Goal: Transaction & Acquisition: Purchase product/service

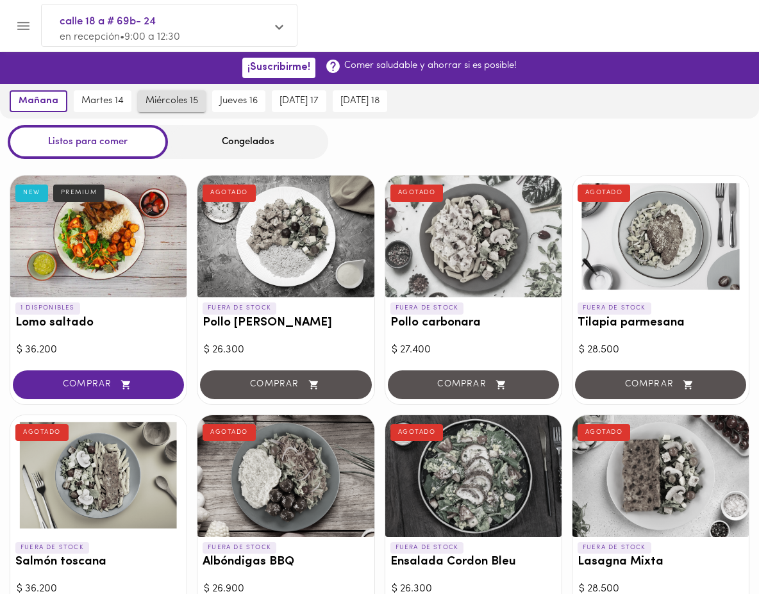
click at [171, 93] on button "miércoles 15" at bounding box center [172, 101] width 68 height 22
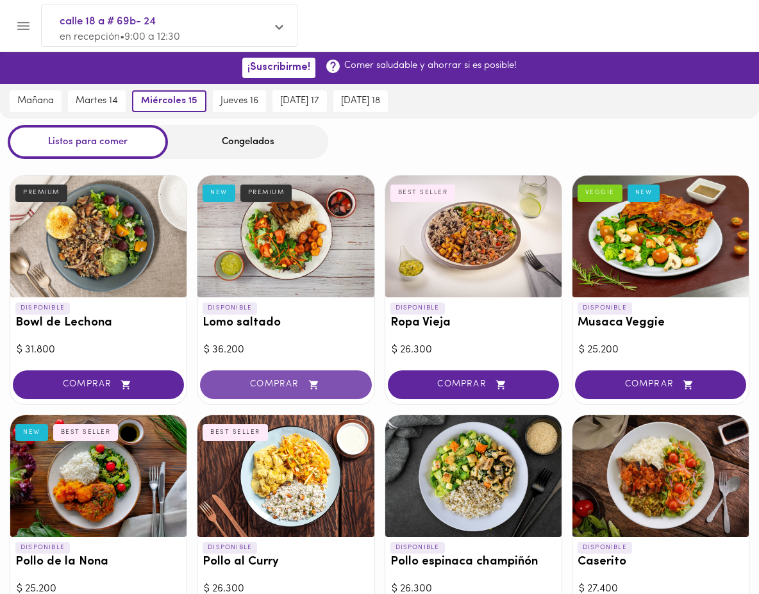
click at [308, 377] on button "COMPRAR" at bounding box center [285, 385] width 171 height 29
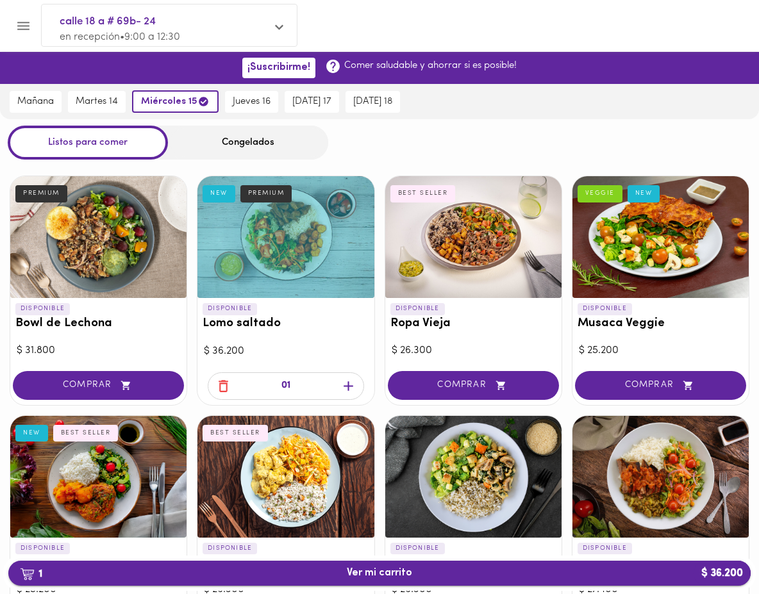
click at [407, 569] on span "1 Ver mi carrito $ 36.200" at bounding box center [379, 573] width 65 height 12
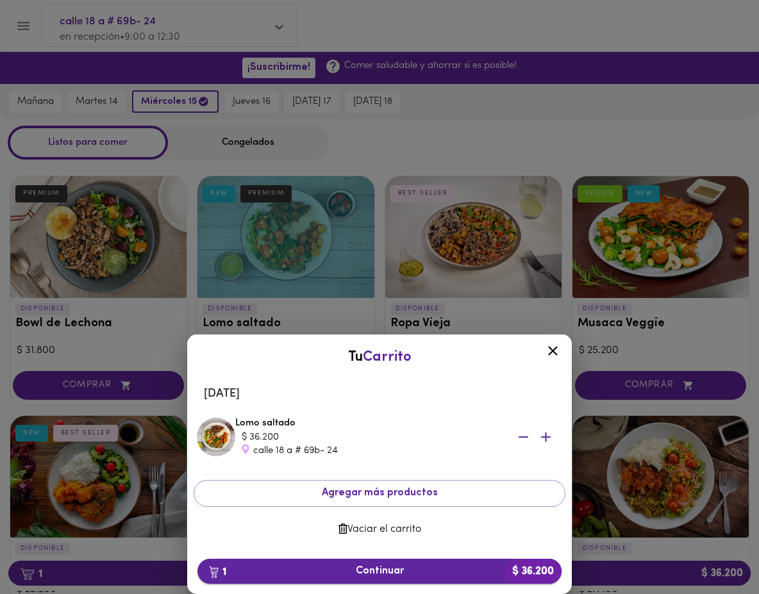
click at [403, 564] on button "1 Continuar $ 36.200" at bounding box center [379, 571] width 364 height 25
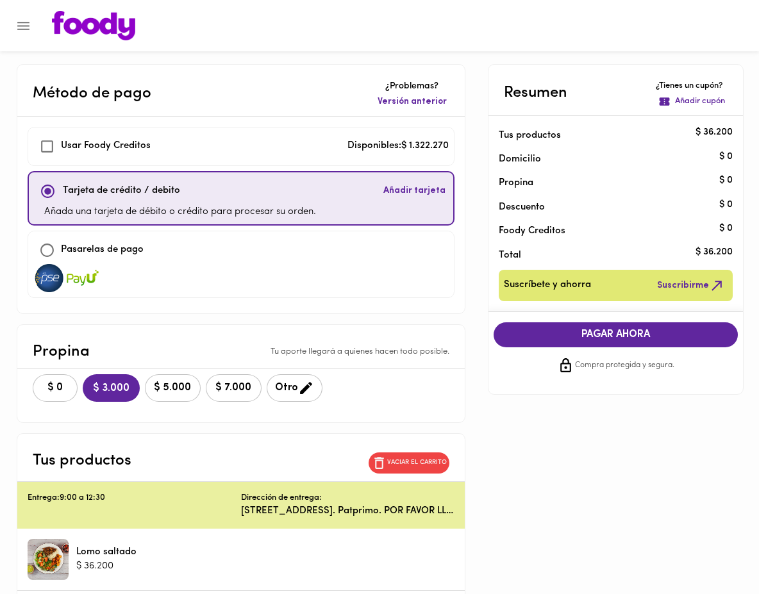
checkbox input "true"
click at [62, 388] on span "$ 0" at bounding box center [55, 388] width 28 height 12
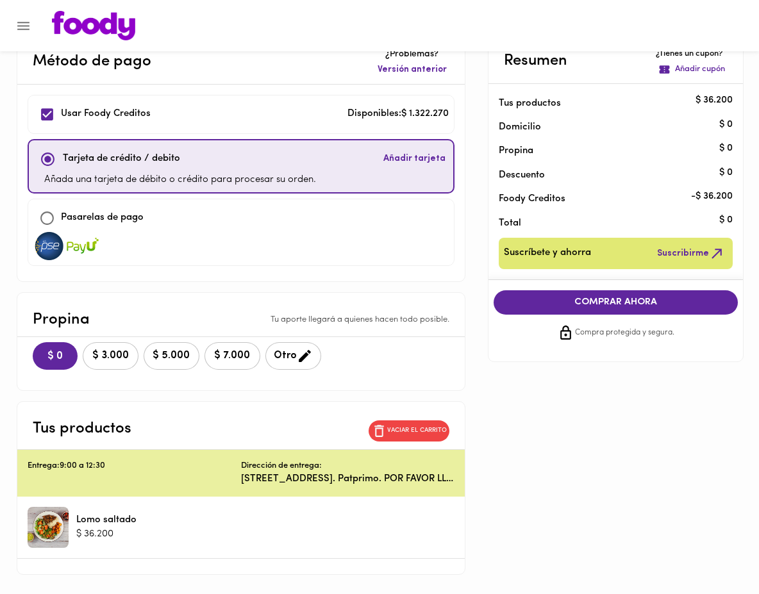
scroll to position [9, 0]
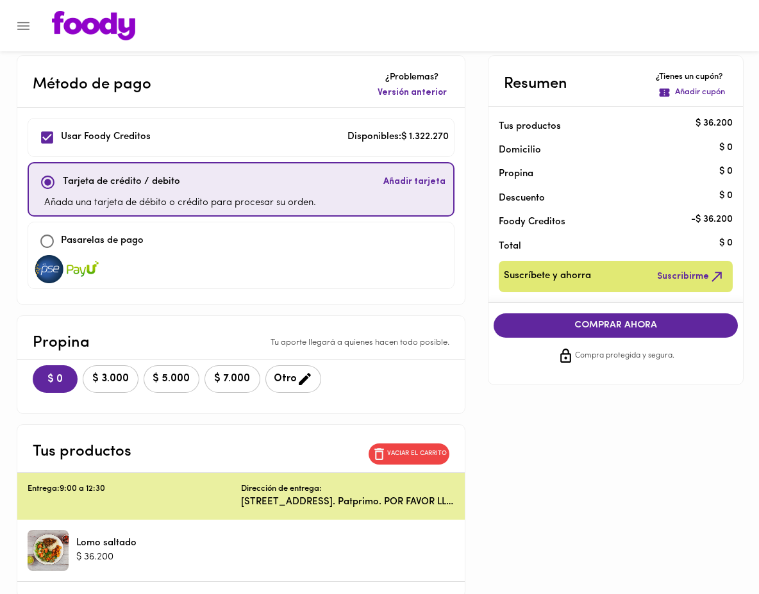
click at [544, 324] on span "COMPRAR AHORA" at bounding box center [616, 326] width 219 height 12
